Goal: Task Accomplishment & Management: Use online tool/utility

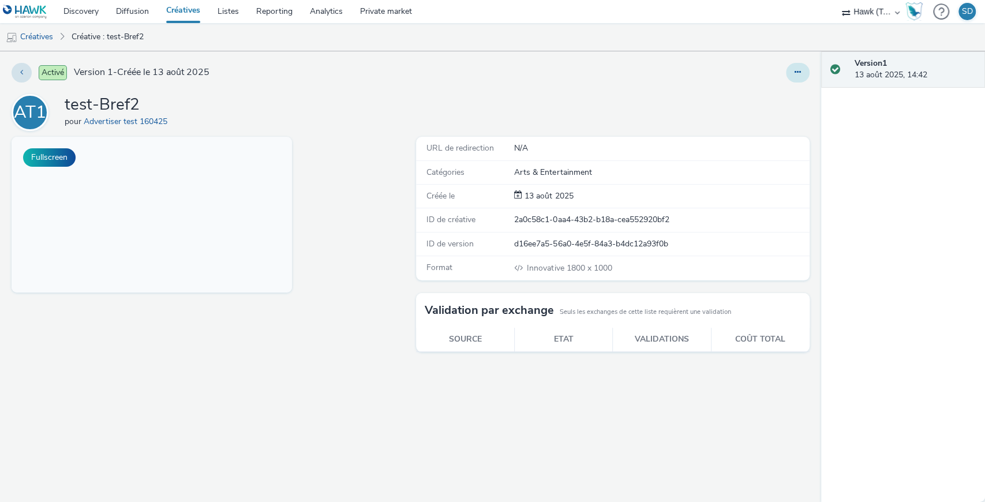
click at [796, 81] on button at bounding box center [798, 73] width 24 height 20
click at [783, 95] on link "Modifier" at bounding box center [766, 95] width 87 height 23
click at [35, 5] on img at bounding box center [25, 12] width 44 height 14
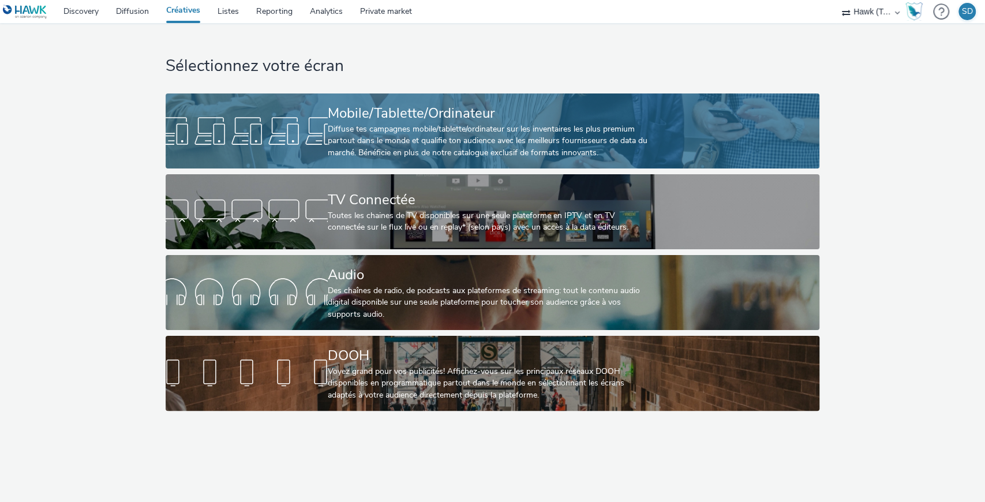
click at [371, 155] on div "Diffuse tes campagnes mobile/tablette/ordinateur sur les inventaires les plus p…" at bounding box center [490, 141] width 325 height 35
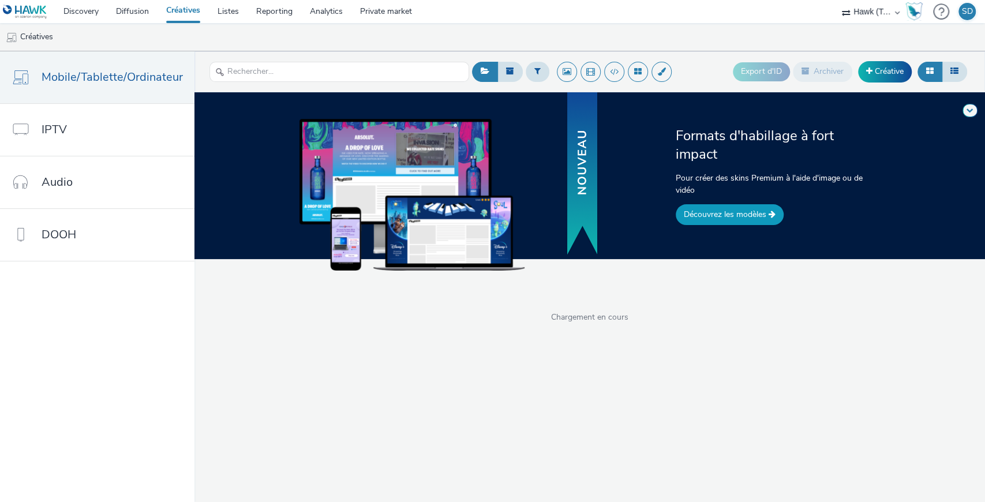
click at [731, 219] on link "Découvrez les modèles" at bounding box center [730, 214] width 108 height 21
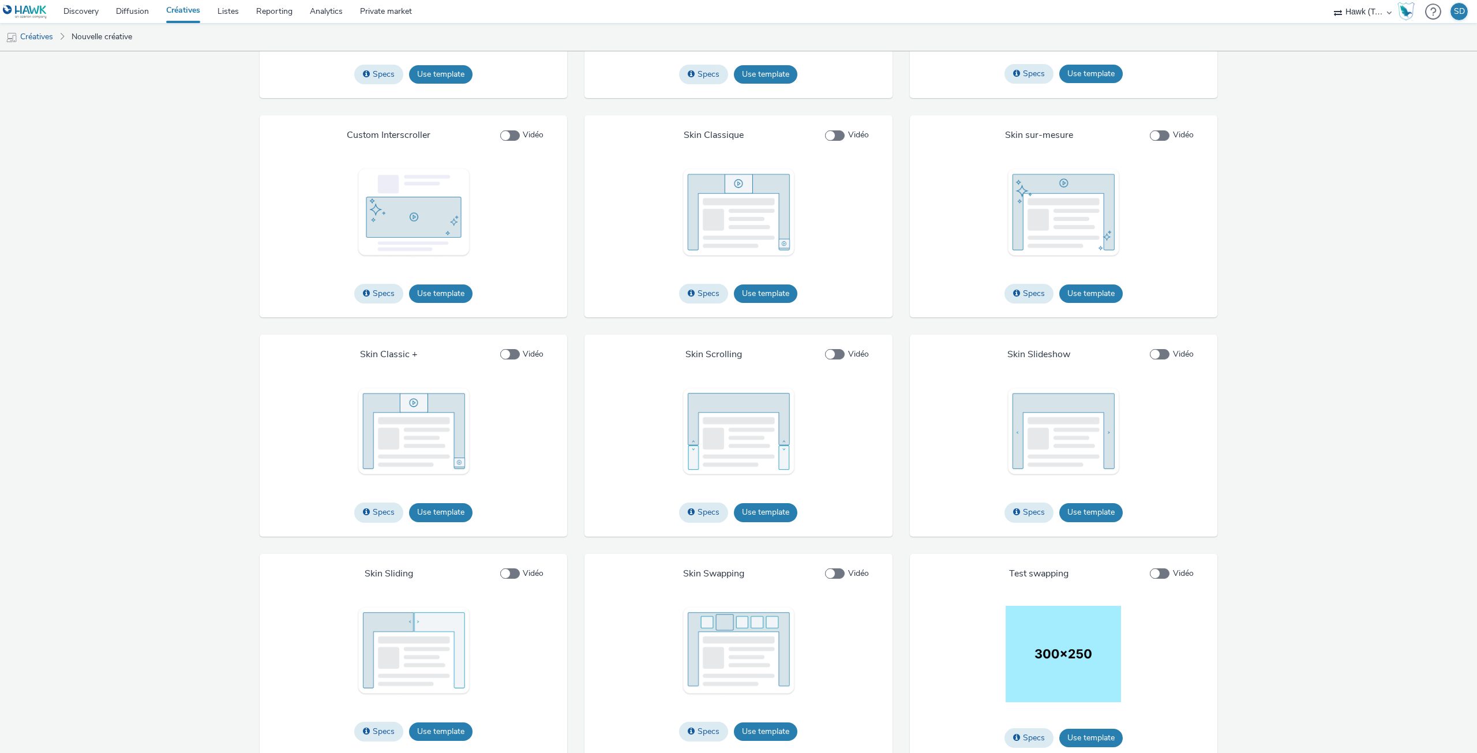
scroll to position [1326, 0]
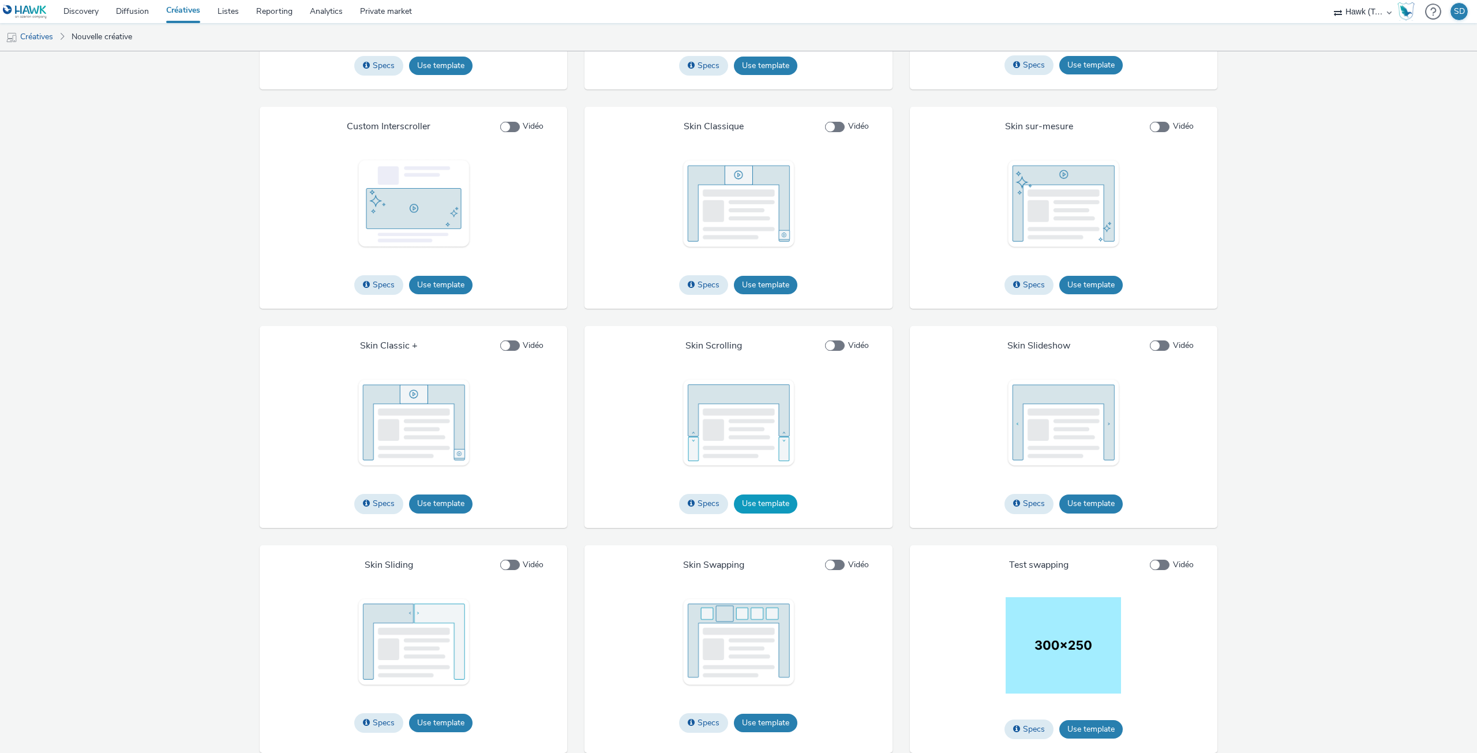
click at [750, 502] on button "Use template" at bounding box center [765, 504] width 63 height 18
